Goal: Transaction & Acquisition: Purchase product/service

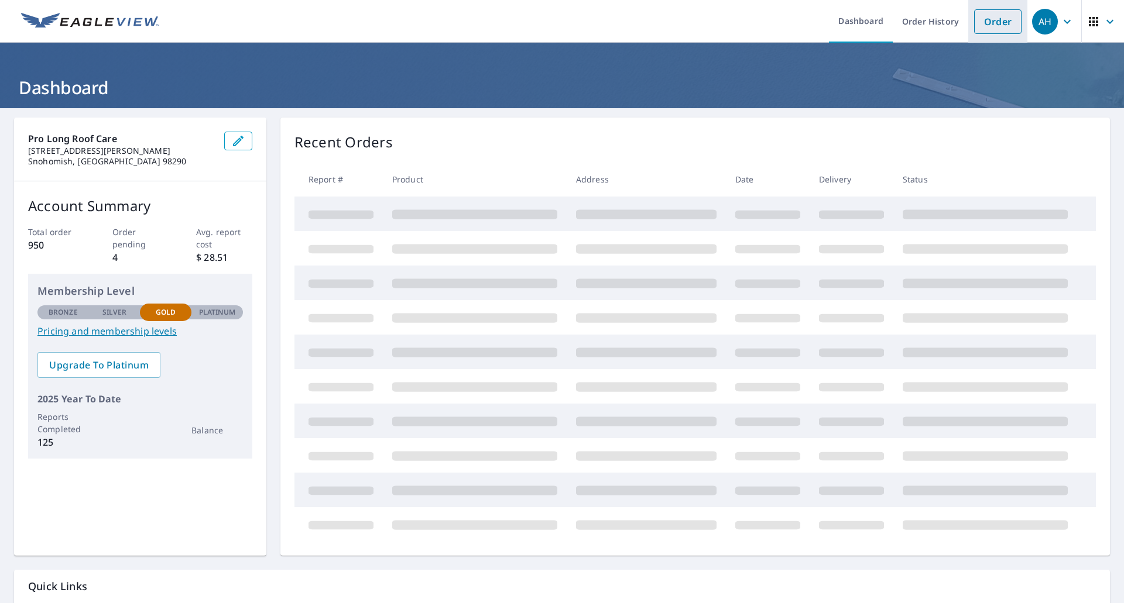
click at [997, 22] on link "Order" at bounding box center [997, 21] width 47 height 25
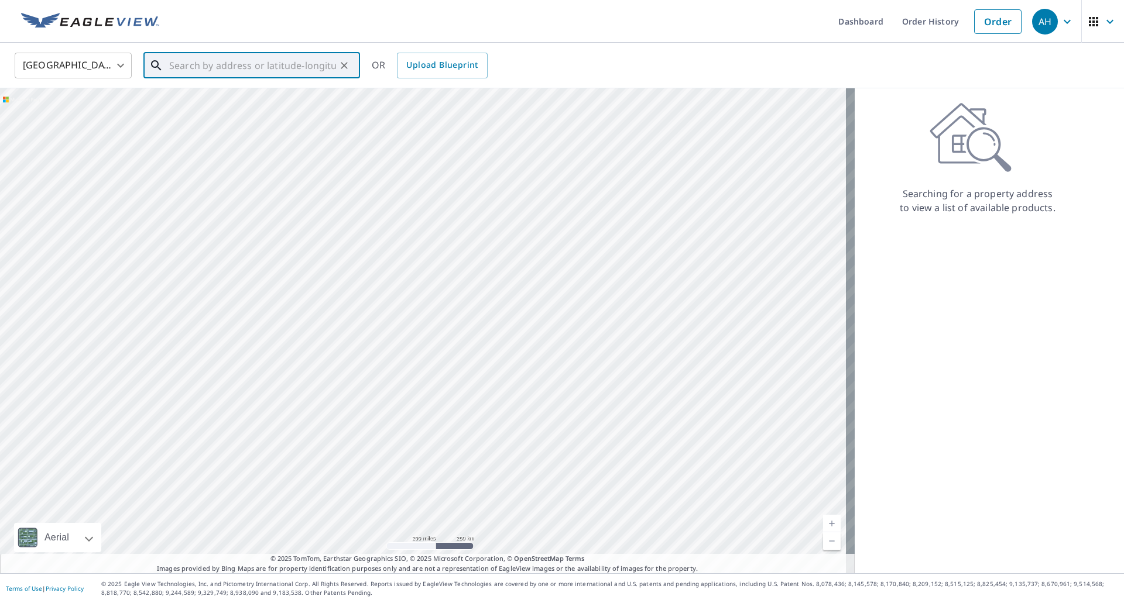
click at [272, 65] on input "text" at bounding box center [252, 65] width 167 height 33
paste input "15000 [PERSON_NAME]"
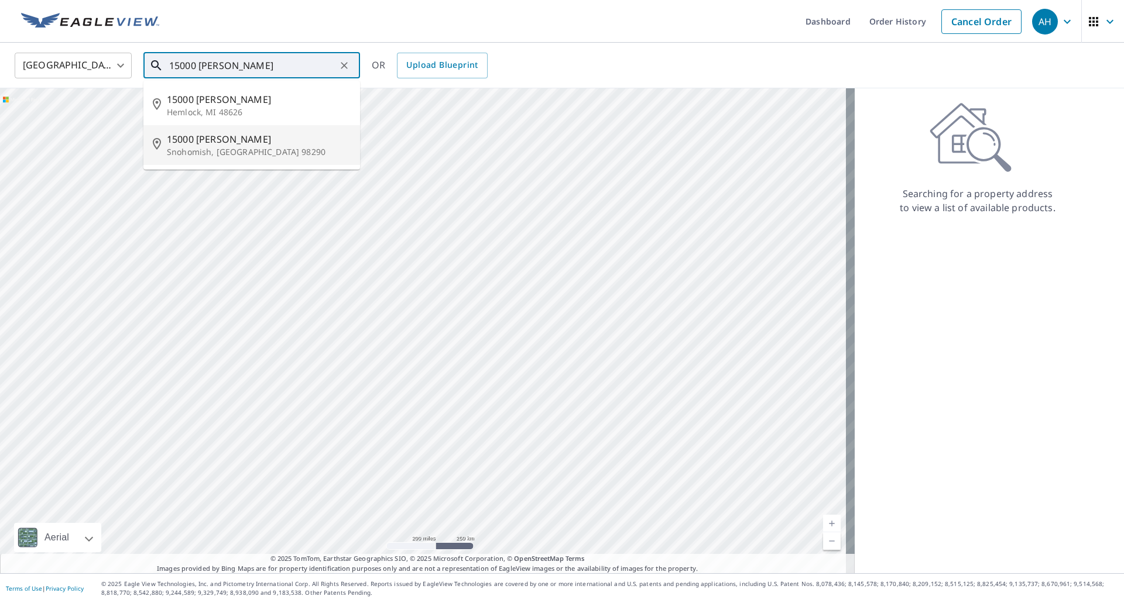
click at [241, 146] on p "Snohomish, [GEOGRAPHIC_DATA] 98290" at bounding box center [259, 152] width 184 height 12
type input "[STREET_ADDRESS][PERSON_NAME]"
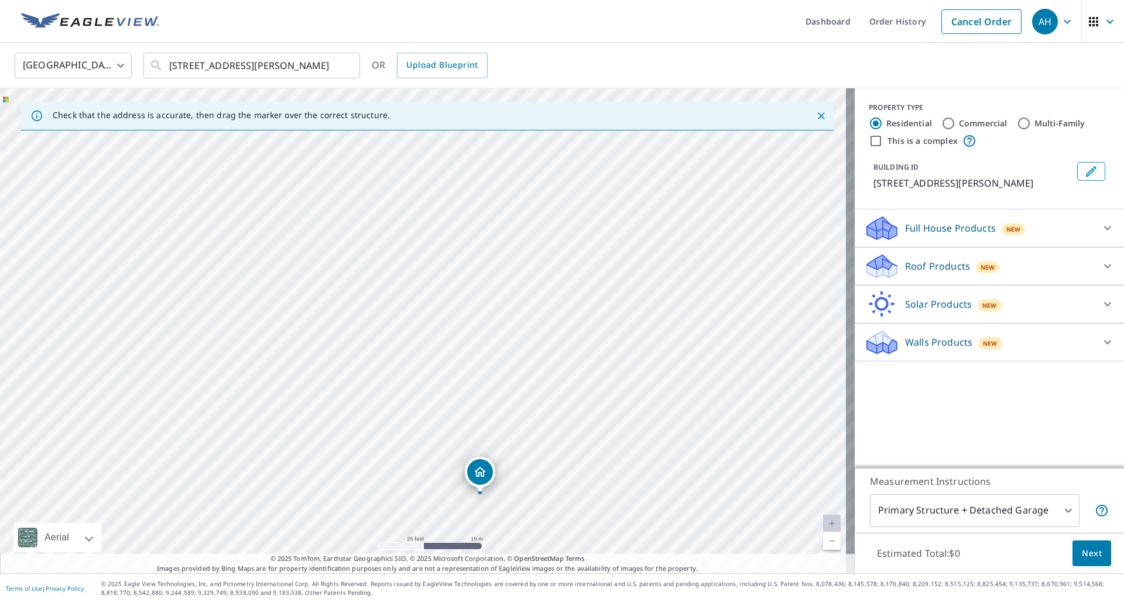
drag, startPoint x: 506, startPoint y: 273, endPoint x: 520, endPoint y: 430, distance: 158.1
click at [520, 430] on div "[STREET_ADDRESS][PERSON_NAME]" at bounding box center [427, 330] width 855 height 485
drag, startPoint x: 551, startPoint y: 287, endPoint x: 540, endPoint y: 248, distance: 40.9
click at [540, 248] on div "[STREET_ADDRESS][PERSON_NAME]" at bounding box center [427, 330] width 855 height 485
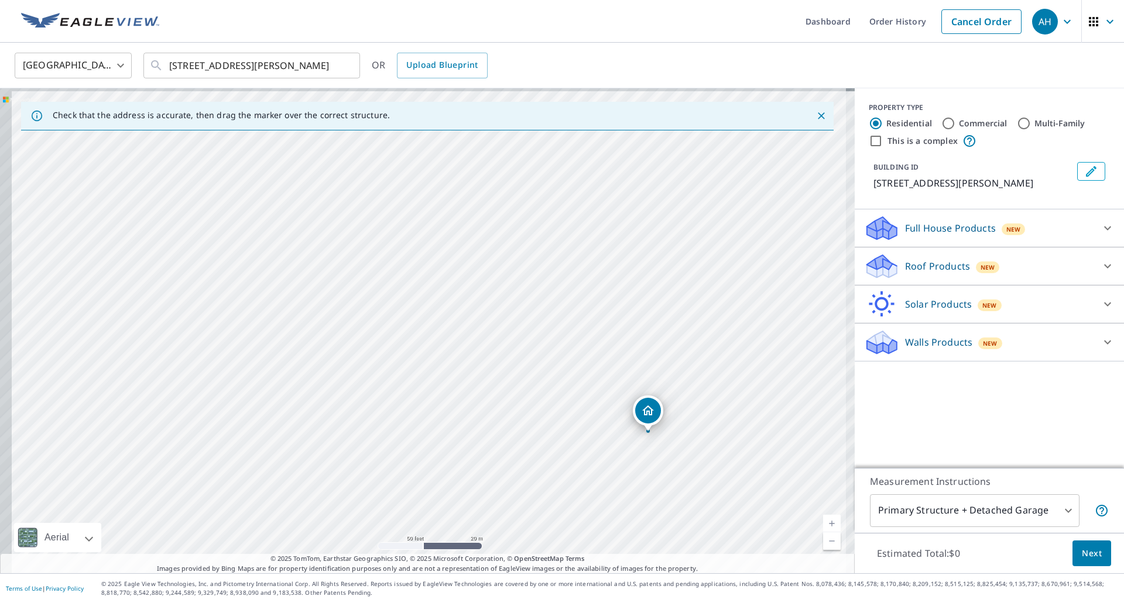
drag, startPoint x: 403, startPoint y: 377, endPoint x: 494, endPoint y: 400, distance: 94.1
click at [494, 400] on div "[STREET_ADDRESS][PERSON_NAME]" at bounding box center [427, 330] width 855 height 485
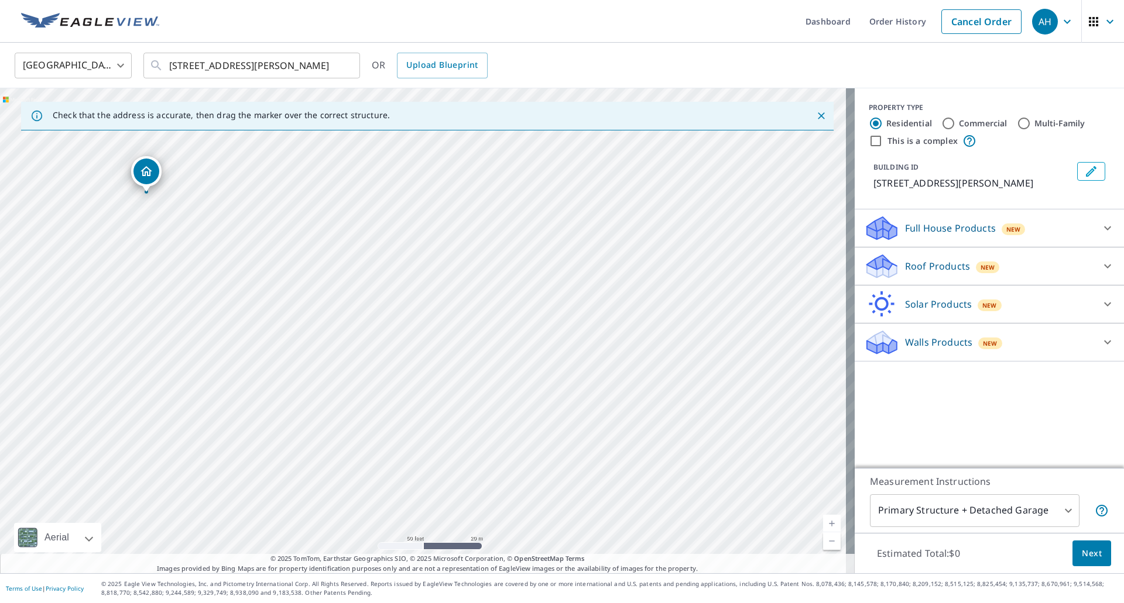
drag, startPoint x: 652, startPoint y: 409, endPoint x: 150, endPoint y: 170, distance: 555.8
click at [910, 311] on p "Solar Products" at bounding box center [938, 304] width 67 height 14
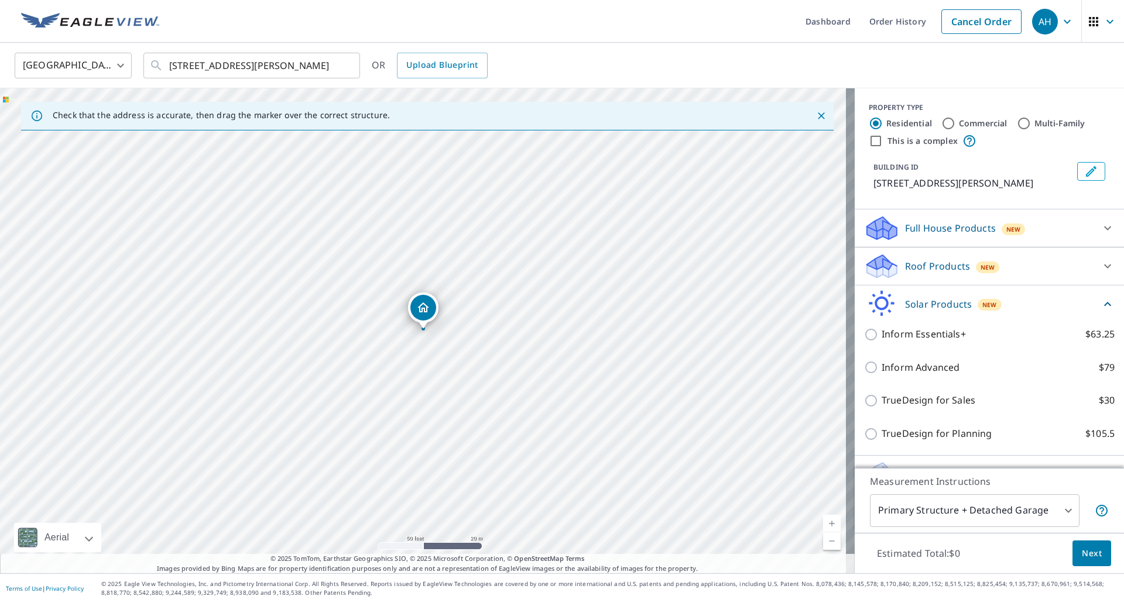
click at [909, 273] on p "Roof Products" at bounding box center [937, 266] width 65 height 14
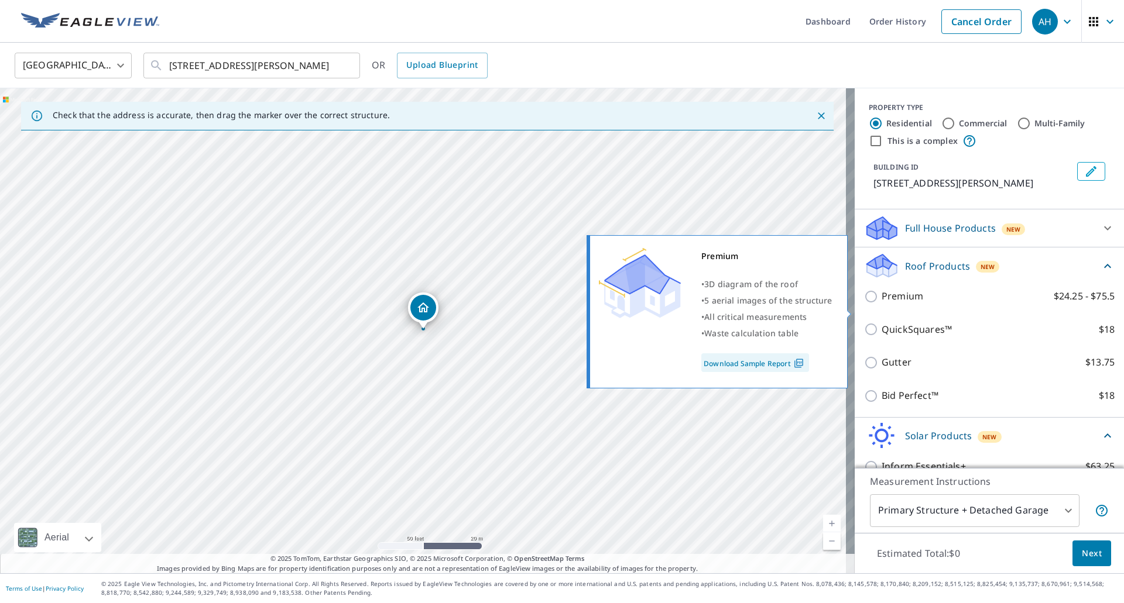
drag, startPoint x: 898, startPoint y: 314, endPoint x: 905, endPoint y: 333, distance: 20.0
click at [898, 304] on p "Premium" at bounding box center [902, 296] width 42 height 15
click at [881, 304] on input "Premium $24.25 - $75.5" at bounding box center [873, 297] width 18 height 14
checkbox input "true"
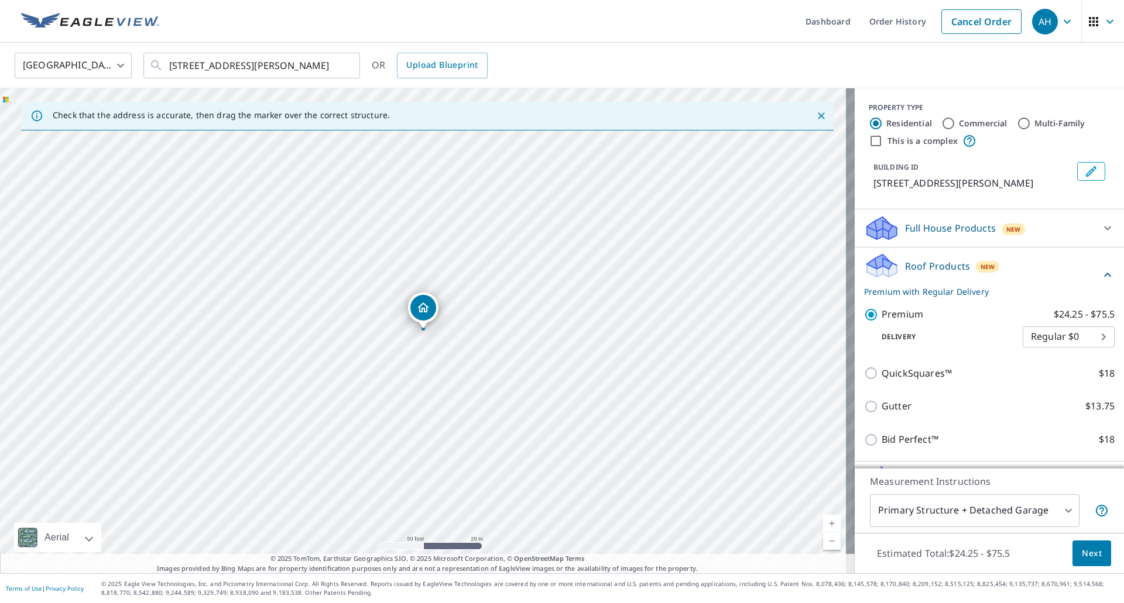
click at [1082, 557] on span "Next" at bounding box center [1092, 554] width 20 height 15
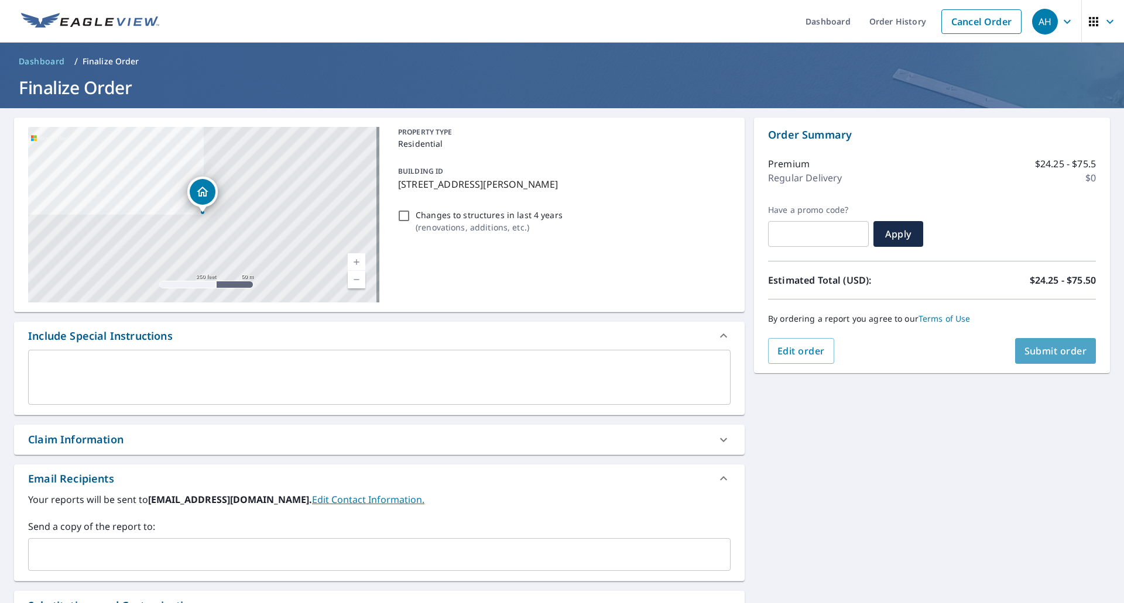
click at [1058, 349] on span "Submit order" at bounding box center [1055, 351] width 63 height 13
